Goal: Information Seeking & Learning: Learn about a topic

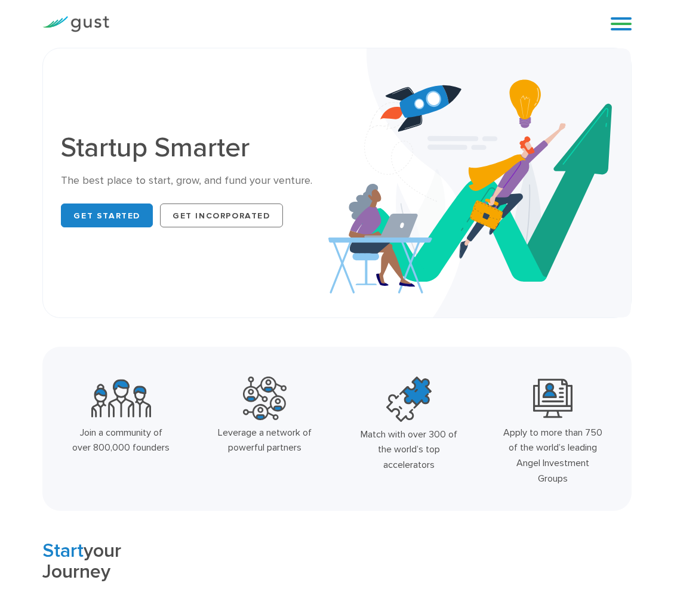
click at [633, 29] on div "Blog FAQ Pricing Get Started Login Login" at bounding box center [617, 24] width 48 height 36
click at [626, 29] on link at bounding box center [621, 24] width 21 height 18
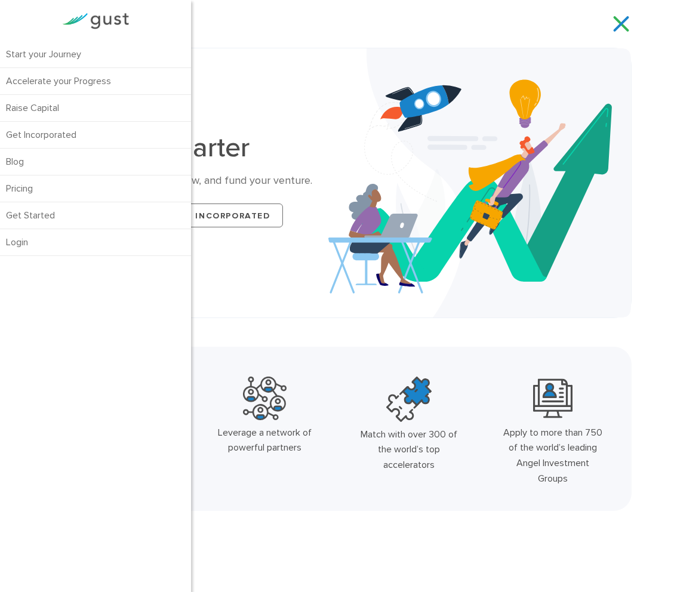
click at [327, 147] on h1 "Startup Smarter" at bounding box center [194, 147] width 267 height 27
click at [631, 22] on link at bounding box center [621, 24] width 21 height 18
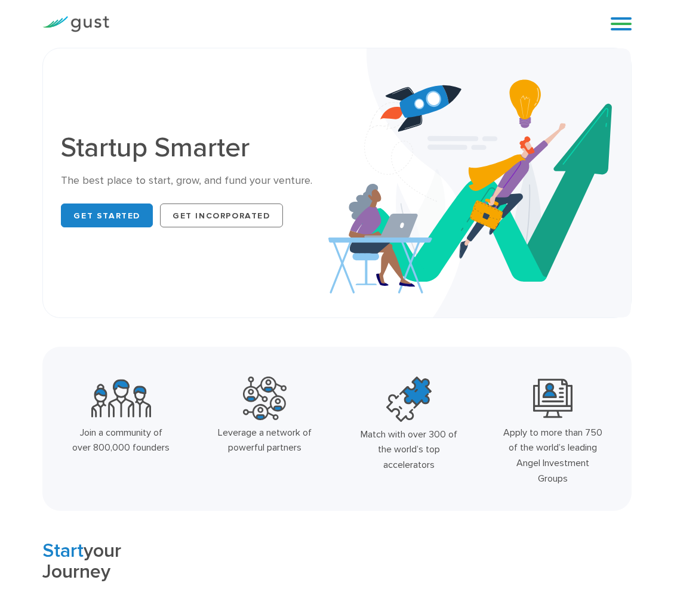
click at [90, 27] on img at bounding box center [75, 24] width 67 height 16
click at [606, 22] on div "Blog FAQ Pricing Get Started Login Login" at bounding box center [617, 24] width 48 height 36
click at [614, 24] on link at bounding box center [621, 24] width 21 height 18
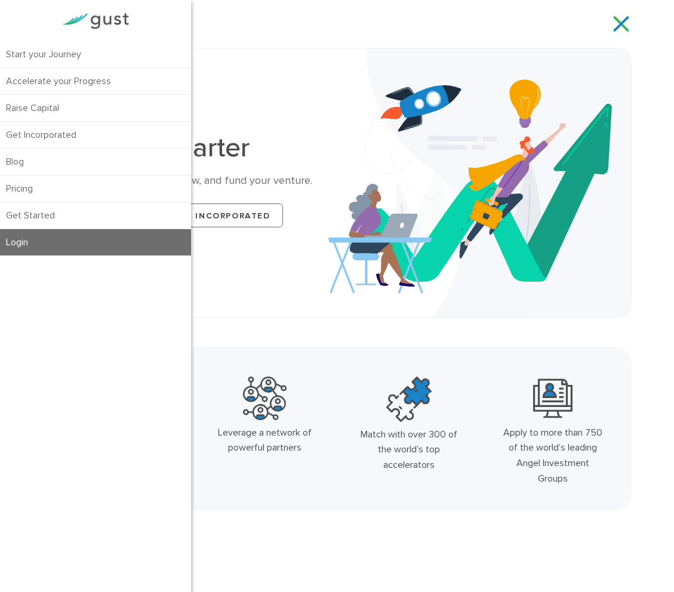
click at [14, 245] on link "Login" at bounding box center [95, 242] width 191 height 26
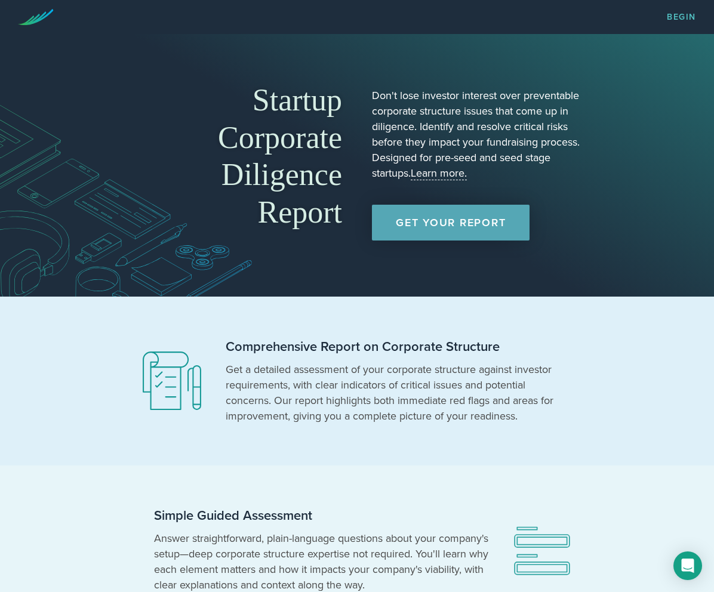
click at [353, 110] on div "Startup Corporate Diligence Report Don't lose investor interest over preventabl…" at bounding box center [357, 165] width 478 height 191
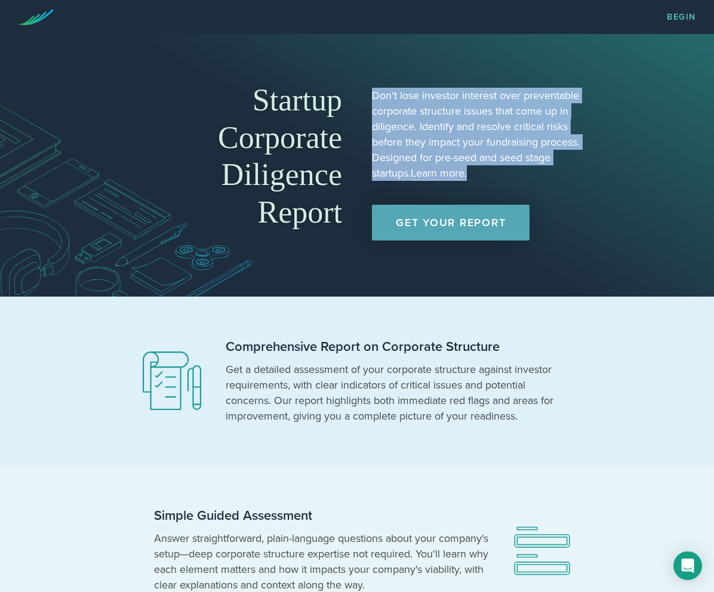
drag, startPoint x: 483, startPoint y: 174, endPoint x: 362, endPoint y: 97, distance: 143.1
click at [363, 98] on div "Startup Corporate Diligence Report Don't lose investor interest over preventabl…" at bounding box center [357, 165] width 478 height 191
